Goal: Use online tool/utility: Utilize a website feature to perform a specific function

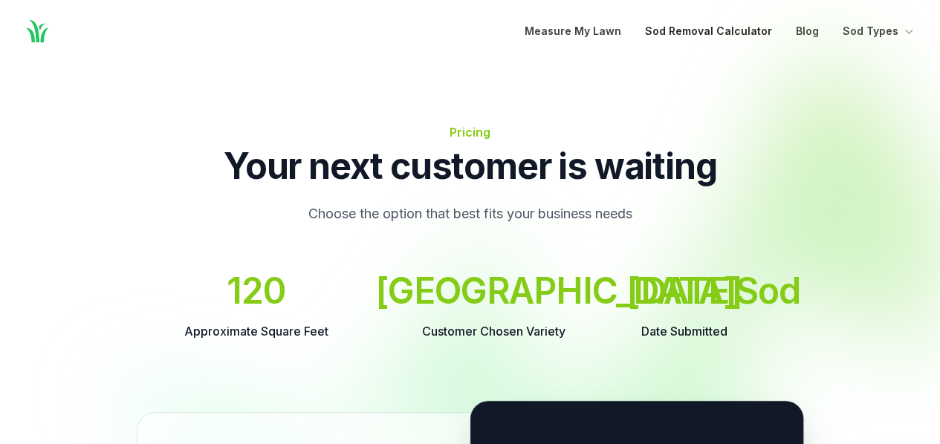
click at [705, 33] on link "Sod Removal Calculator" at bounding box center [708, 31] width 127 height 18
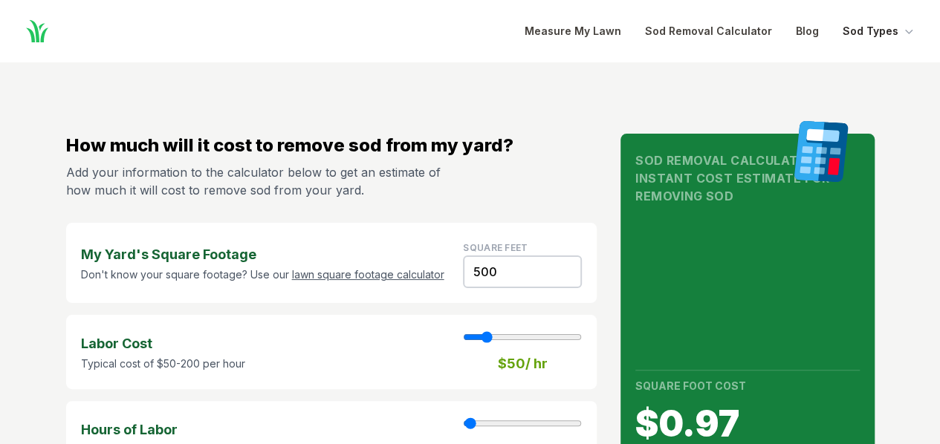
click at [865, 31] on button "Sod Types" at bounding box center [879, 31] width 74 height 18
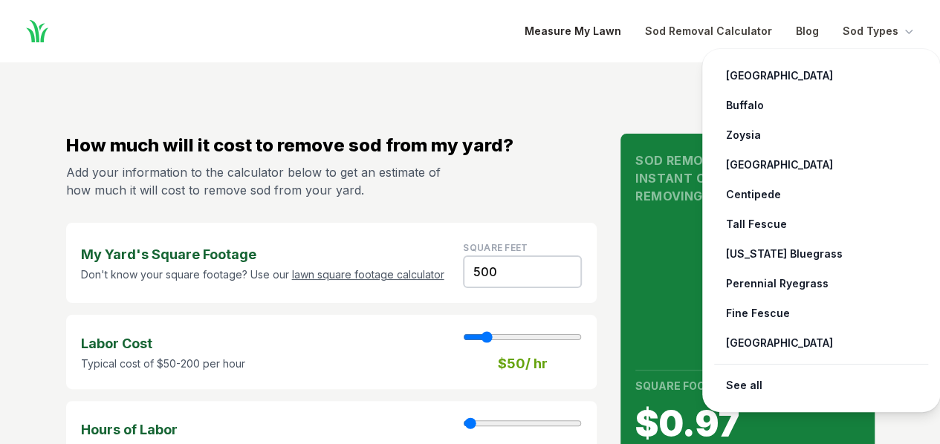
drag, startPoint x: 524, startPoint y: 30, endPoint x: 562, endPoint y: 25, distance: 38.4
click at [524, 30] on div "Home" at bounding box center [274, 31] width 501 height 27
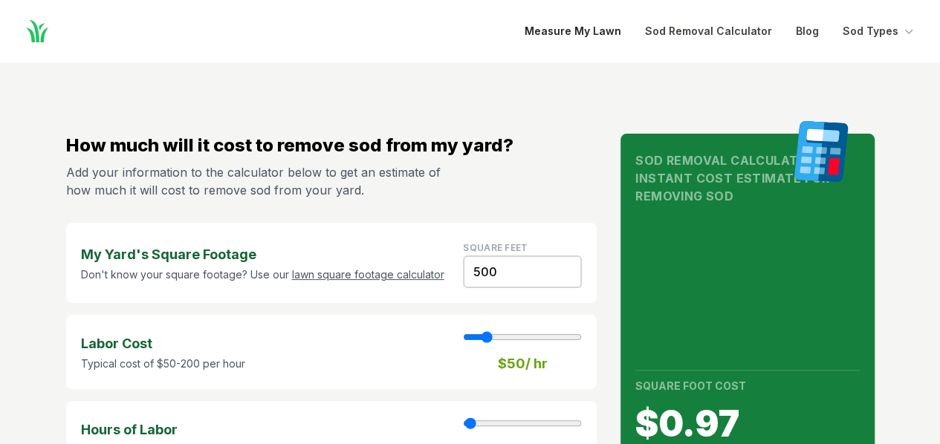
click at [562, 25] on link "Measure My Lawn" at bounding box center [572, 31] width 97 height 18
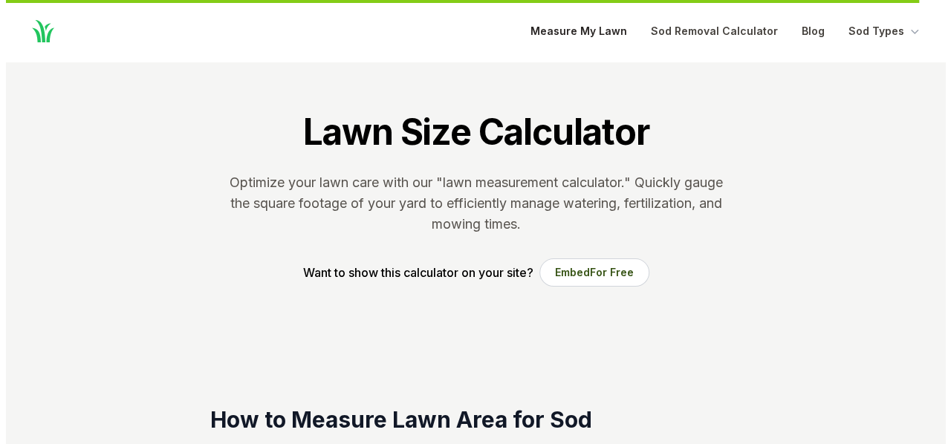
scroll to position [304, 0]
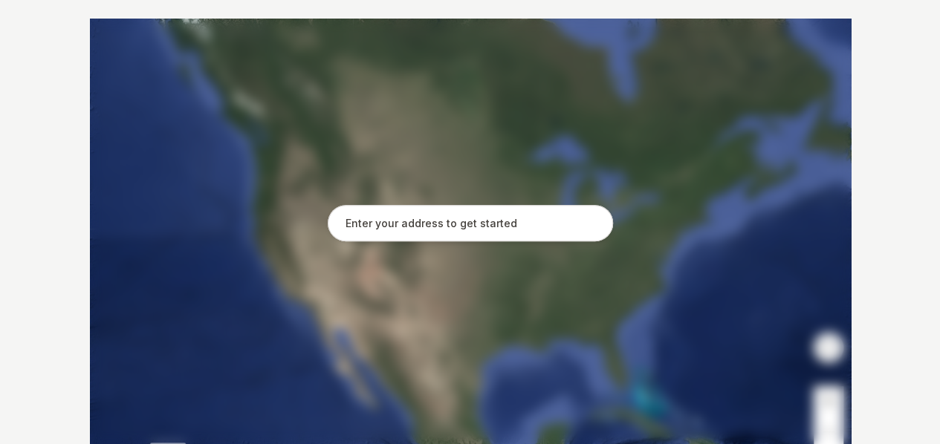
click at [419, 216] on input "text" at bounding box center [470, 223] width 285 height 37
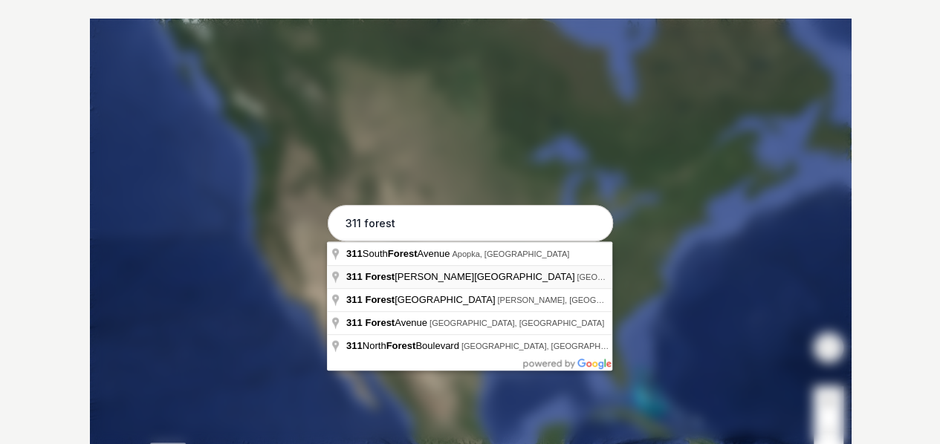
type input "[STREET_ADDRESS][PERSON_NAME]"
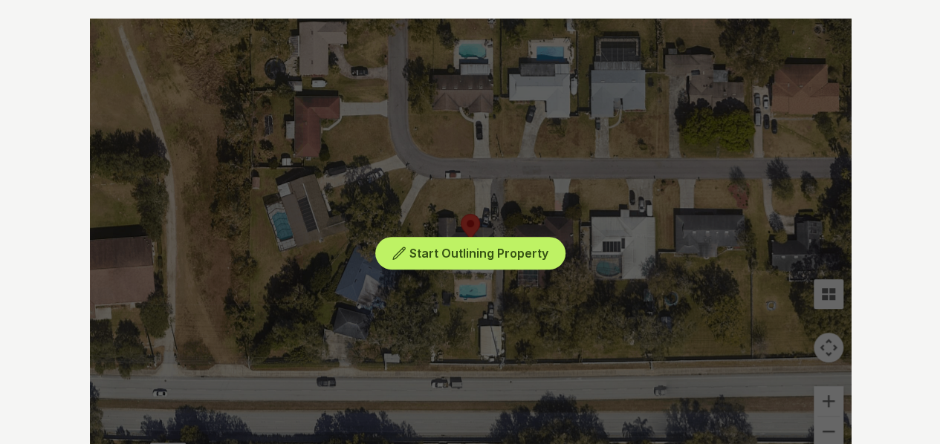
click at [470, 177] on div "Start Outlining Property" at bounding box center [470, 242] width 761 height 446
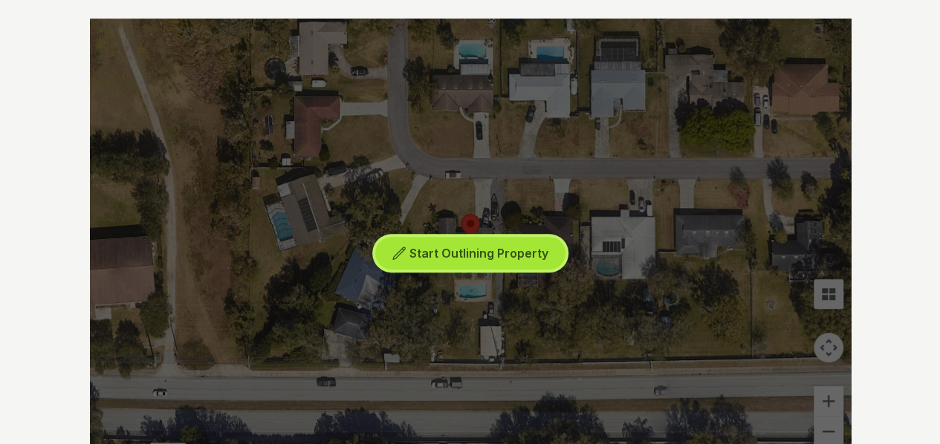
click at [469, 258] on span "Start Outlining Property" at bounding box center [478, 253] width 139 height 15
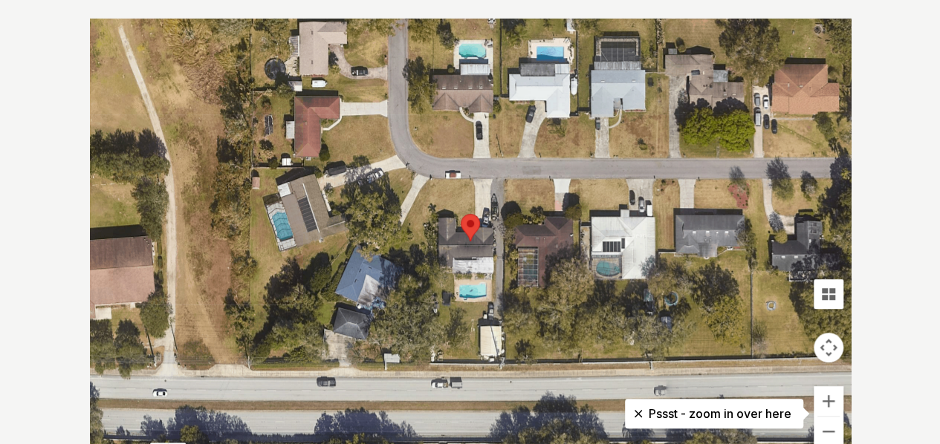
click at [470, 175] on div at bounding box center [470, 242] width 761 height 446
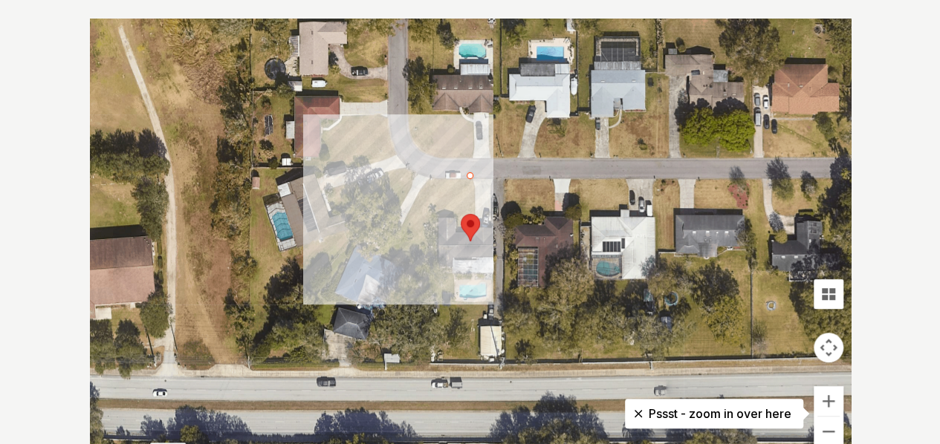
click at [472, 185] on div at bounding box center [470, 242] width 761 height 446
click at [473, 225] on div at bounding box center [470, 242] width 761 height 446
click at [456, 225] on div at bounding box center [470, 242] width 761 height 446
click at [455, 212] on div at bounding box center [470, 242] width 761 height 446
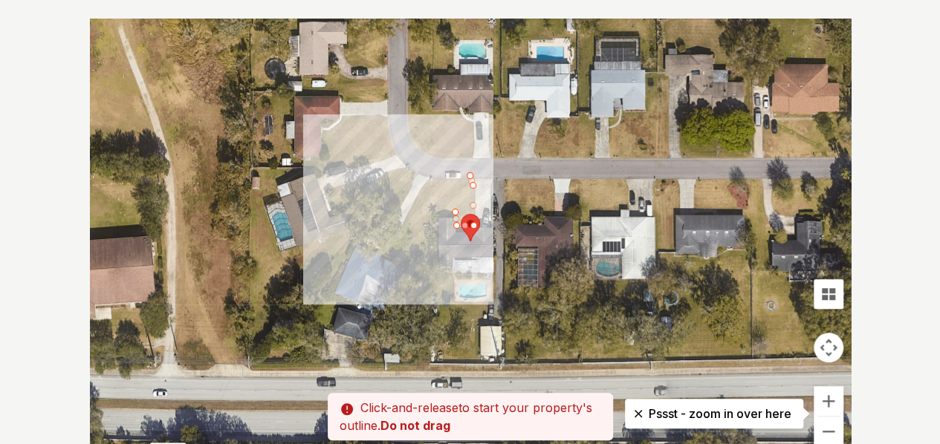
click at [435, 212] on div at bounding box center [470, 242] width 761 height 446
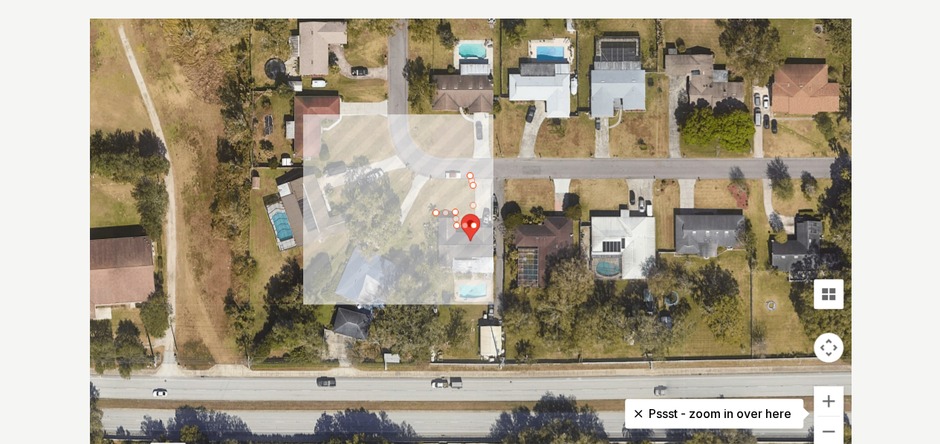
click at [435, 270] on div at bounding box center [470, 242] width 761 height 446
click at [451, 273] on div at bounding box center [470, 242] width 761 height 446
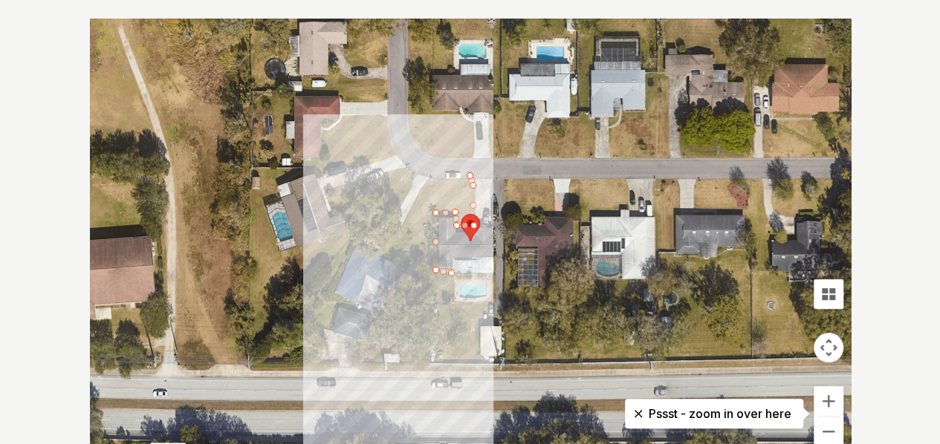
click at [452, 299] on div at bounding box center [470, 242] width 761 height 446
click at [455, 304] on div at bounding box center [470, 242] width 761 height 446
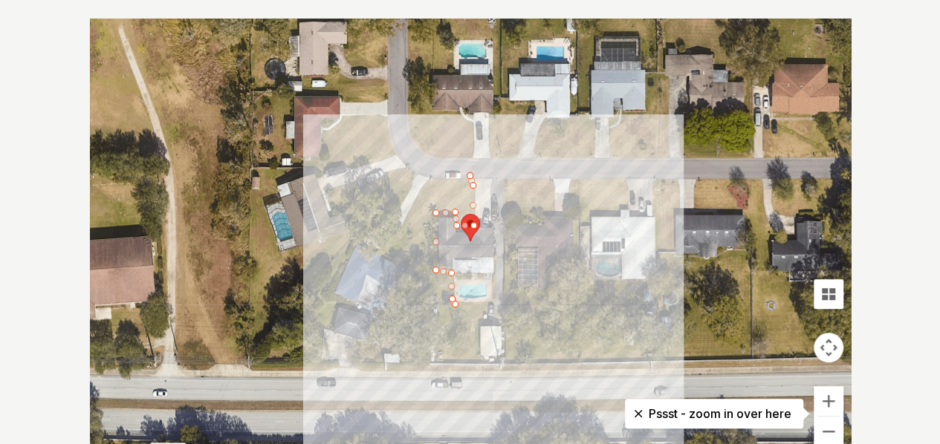
click at [489, 302] on div at bounding box center [470, 242] width 761 height 446
click at [487, 319] on div at bounding box center [470, 242] width 761 height 446
click at [475, 320] on div at bounding box center [470, 242] width 761 height 446
click at [477, 354] on div at bounding box center [470, 242] width 761 height 446
click at [435, 359] on div at bounding box center [470, 242] width 761 height 446
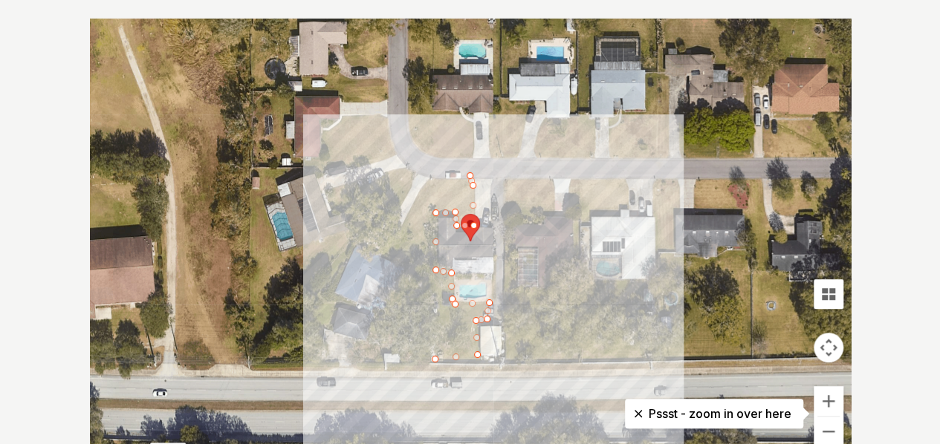
click at [429, 179] on div at bounding box center [470, 242] width 761 height 446
click at [469, 175] on div at bounding box center [470, 242] width 761 height 446
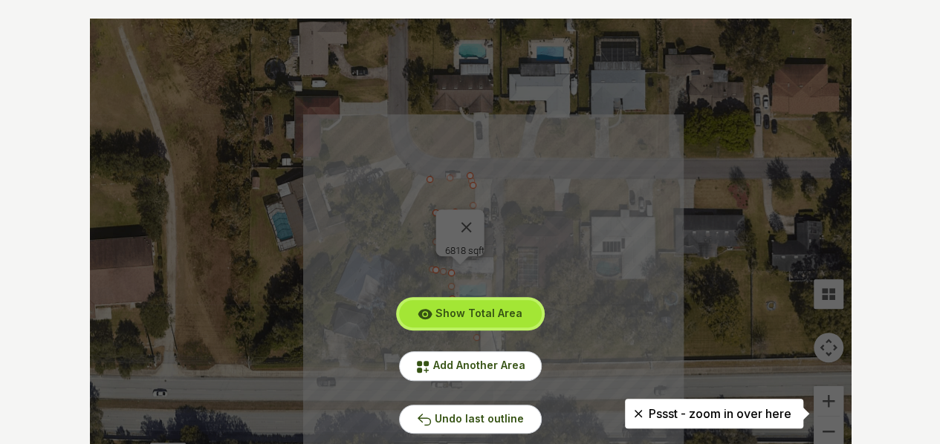
click at [456, 314] on span "Show Total Area" at bounding box center [478, 313] width 87 height 13
